Goal: Navigation & Orientation: Find specific page/section

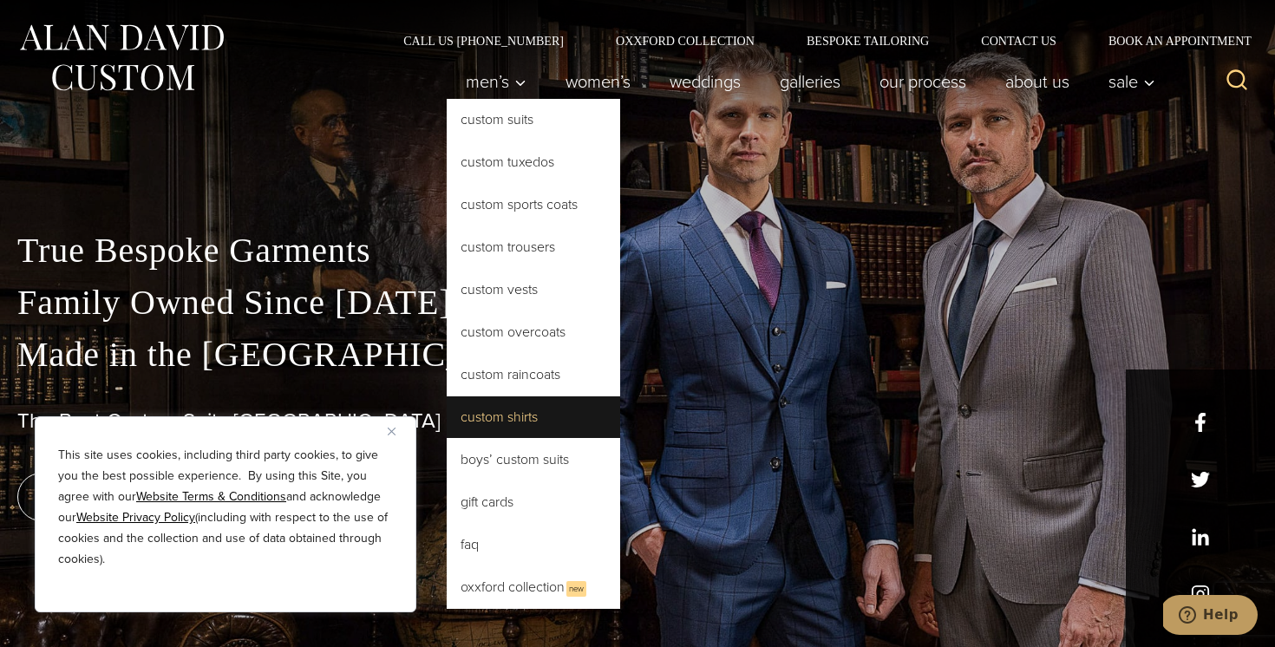
click at [529, 427] on link "Custom Shirts" at bounding box center [533, 417] width 173 height 42
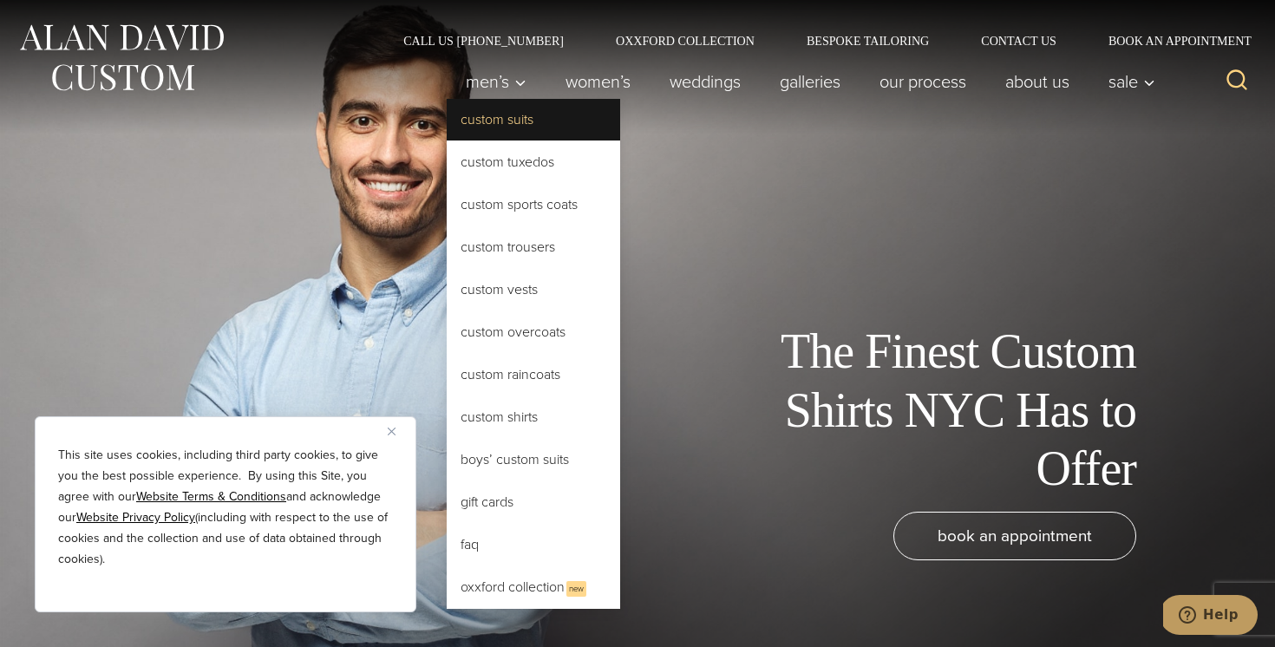
click at [497, 127] on link "Custom Suits" at bounding box center [533, 120] width 173 height 42
